Goal: Information Seeking & Learning: Find specific fact

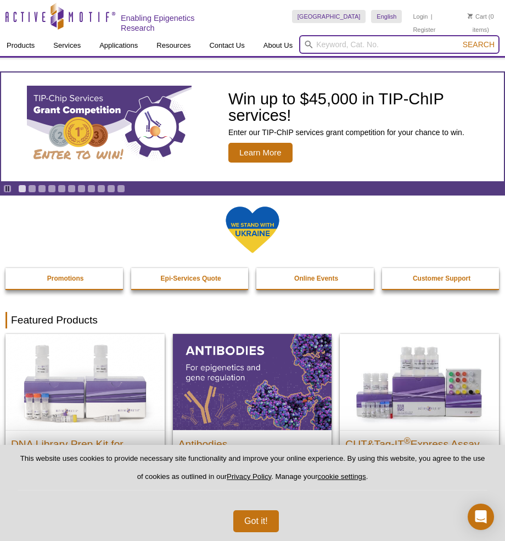
click at [369, 48] on input "search" at bounding box center [399, 44] width 201 height 19
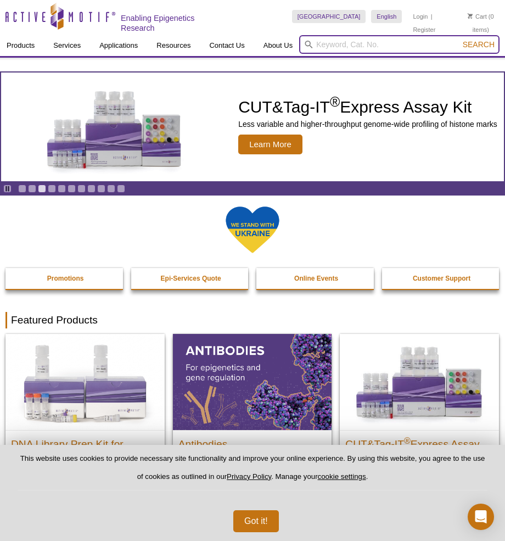
click at [369, 38] on input "search" at bounding box center [399, 44] width 201 height 19
type input "36412"
click at [460, 40] on button "Search" at bounding box center [479, 45] width 38 height 10
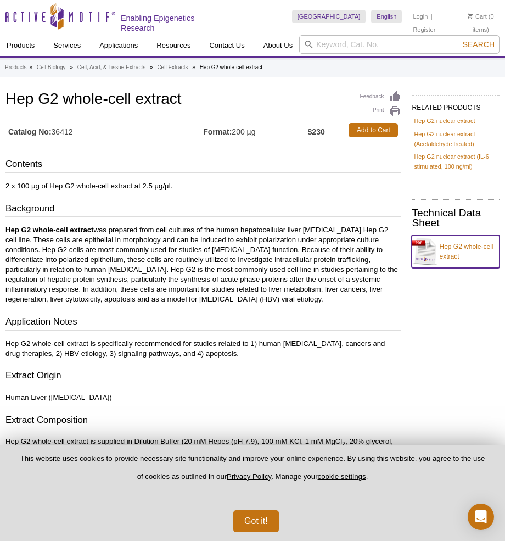
click at [451, 245] on link "Hep G2 whole-cell extract" at bounding box center [456, 251] width 88 height 33
